Goal: Transaction & Acquisition: Book appointment/travel/reservation

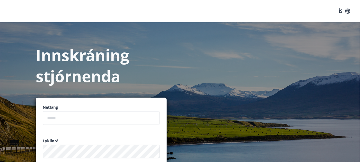
click at [53, 109] on input "email" at bounding box center [101, 118] width 117 height 14
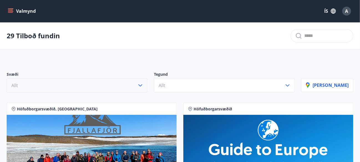
click at [56, 86] on button "Allt" at bounding box center [77, 85] width 141 height 14
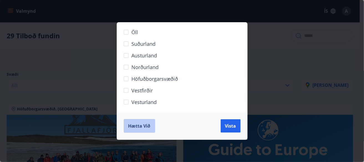
click at [139, 123] on span "Hætta við" at bounding box center [139, 126] width 22 height 6
